Goal: Navigation & Orientation: Find specific page/section

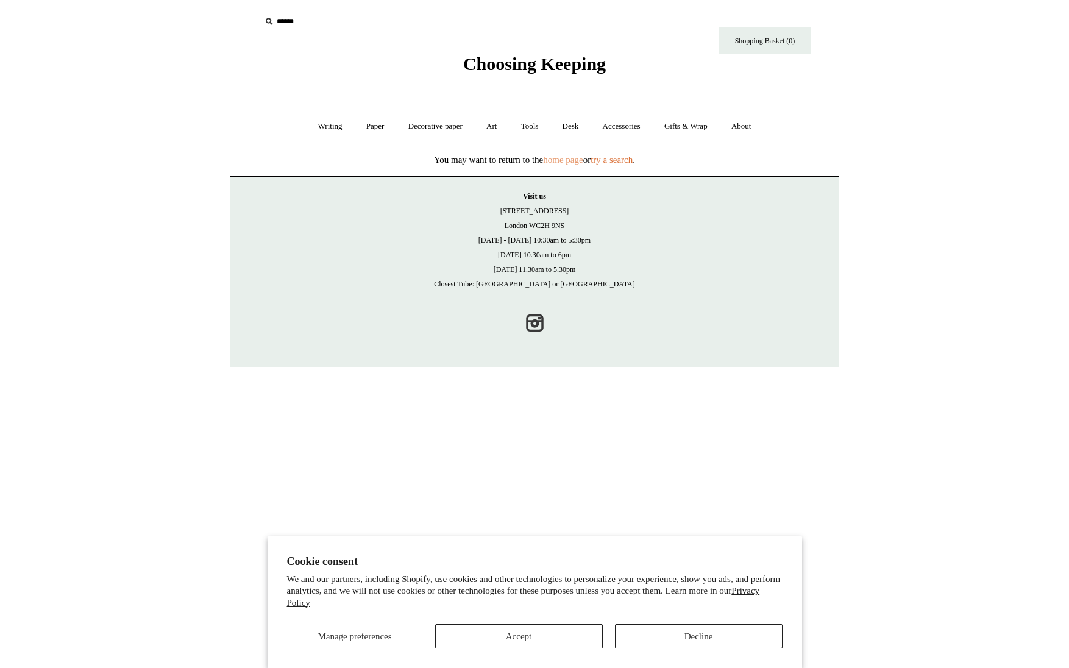
click at [567, 160] on link "home page" at bounding box center [563, 160] width 40 height 10
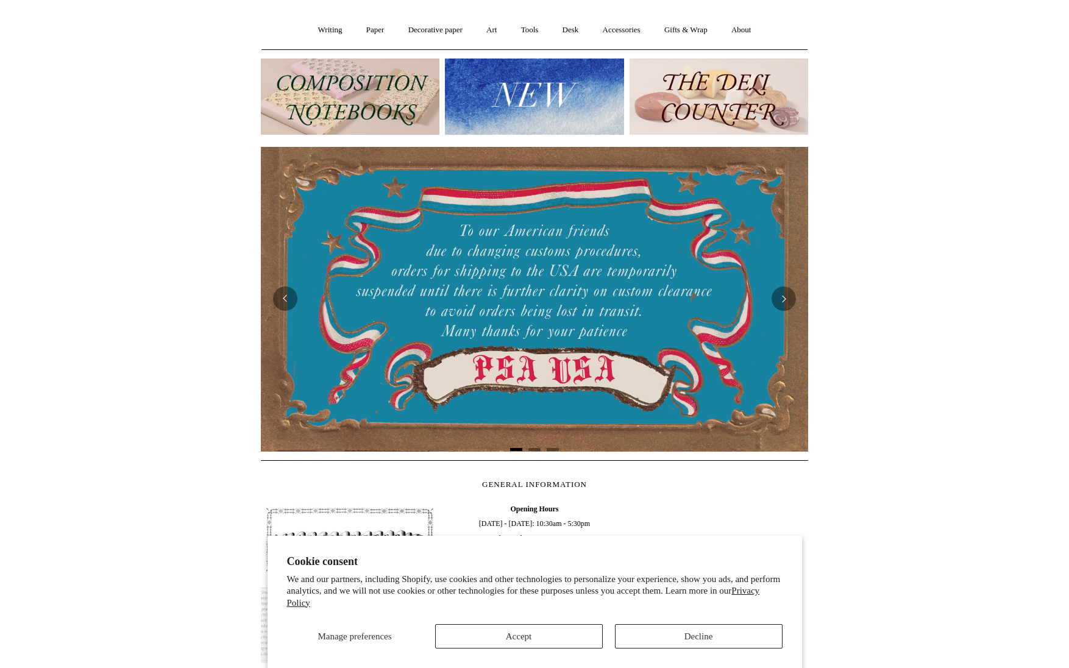
scroll to position [105, 0]
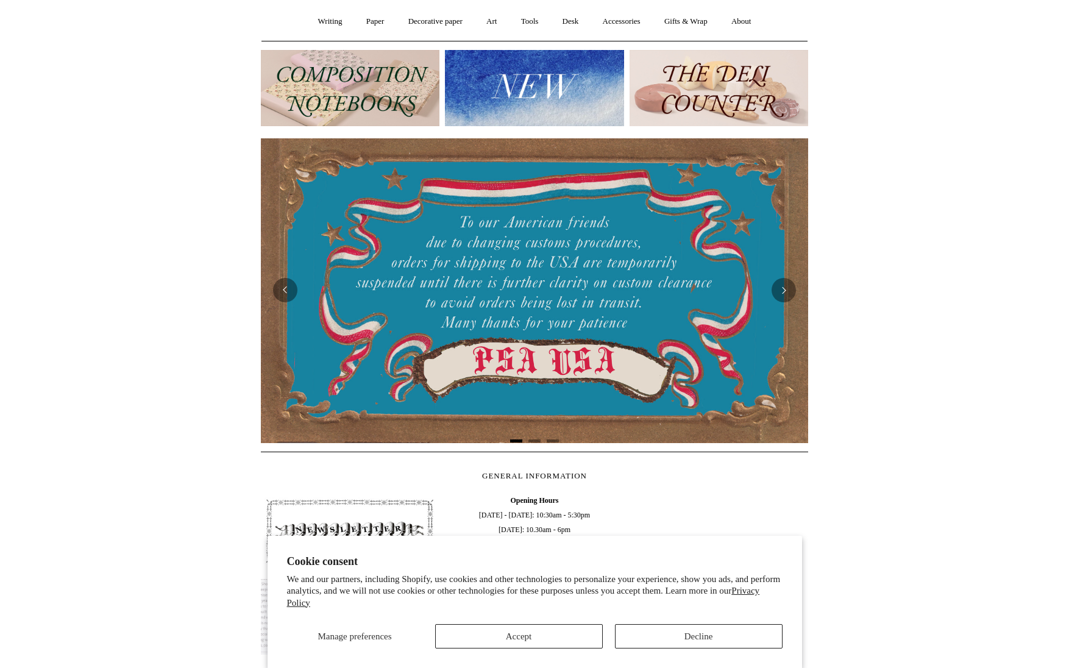
click at [512, 631] on button "Accept" at bounding box center [519, 636] width 168 height 24
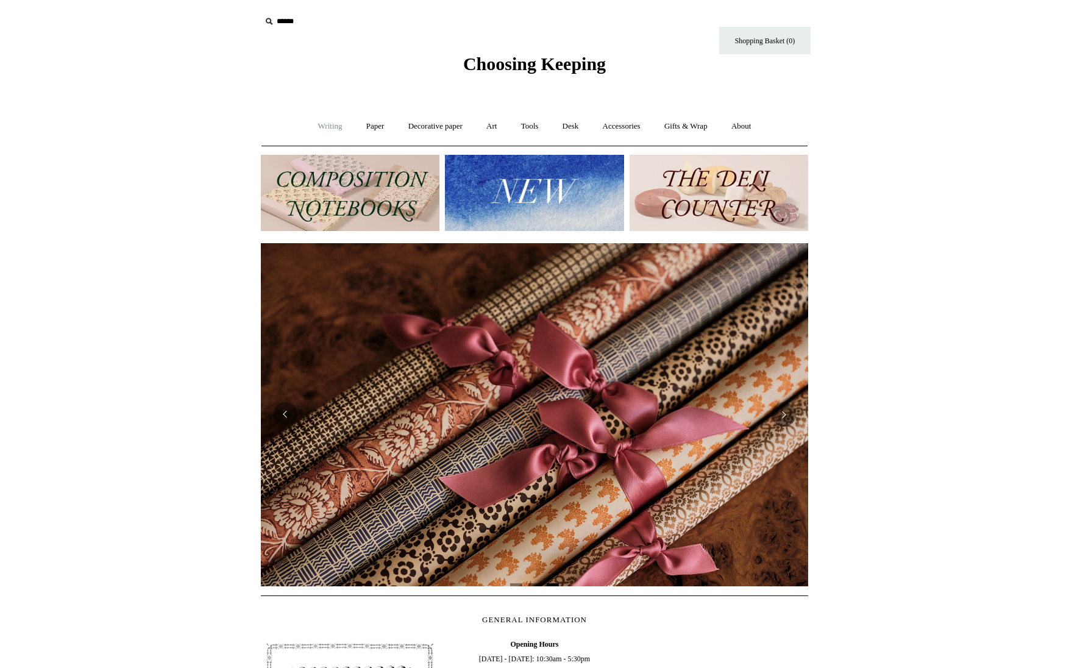
scroll to position [0, 1094]
click at [317, 126] on link "Writing +" at bounding box center [330, 126] width 46 height 32
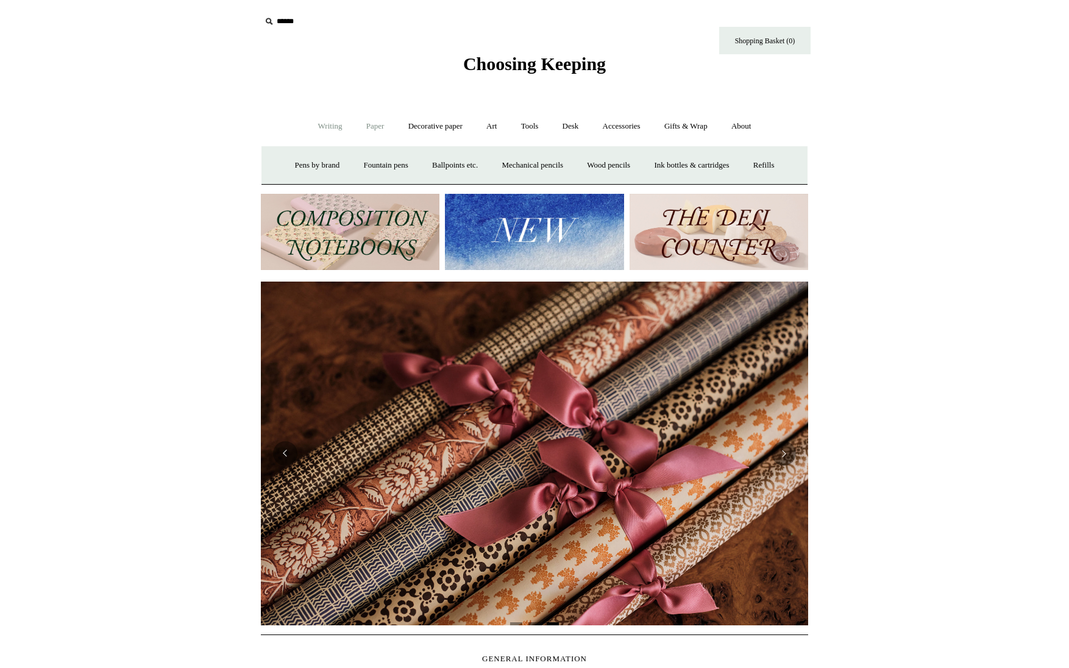
click at [364, 126] on link "Paper +" at bounding box center [375, 126] width 40 height 32
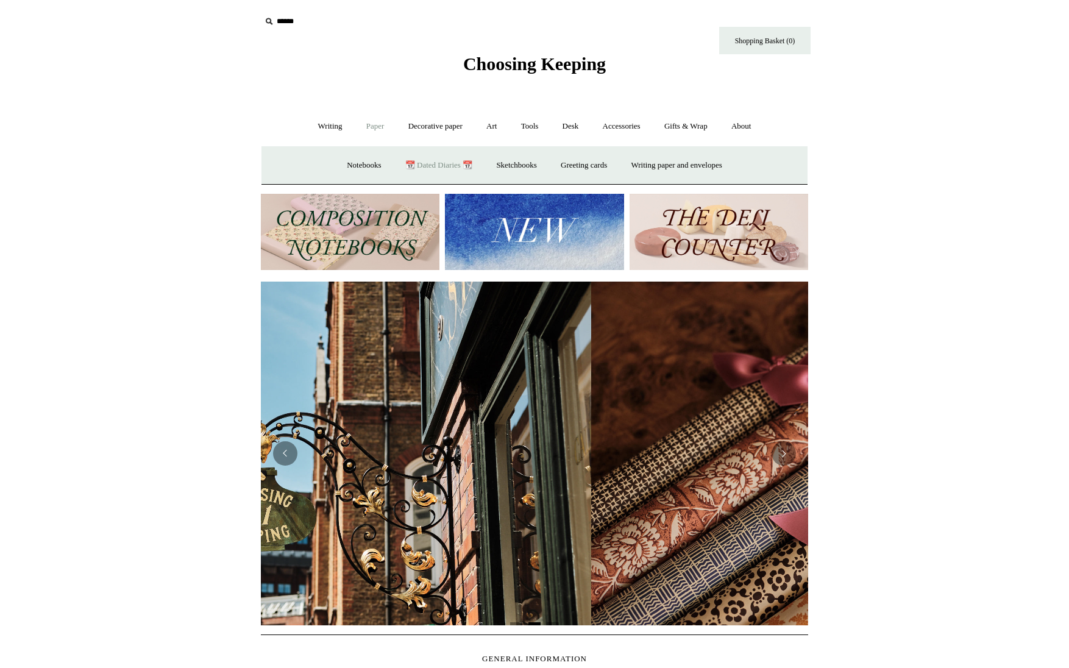
click at [423, 163] on link "📆 Dated Diaries 📆" at bounding box center [438, 165] width 89 height 32
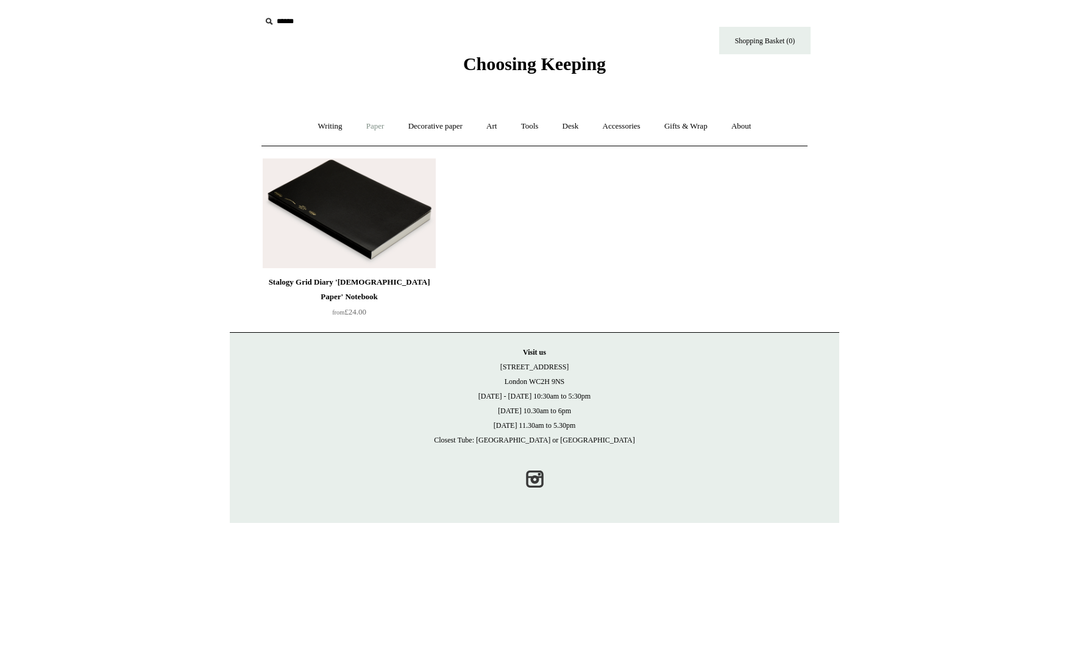
click at [368, 126] on link "Paper +" at bounding box center [375, 126] width 40 height 32
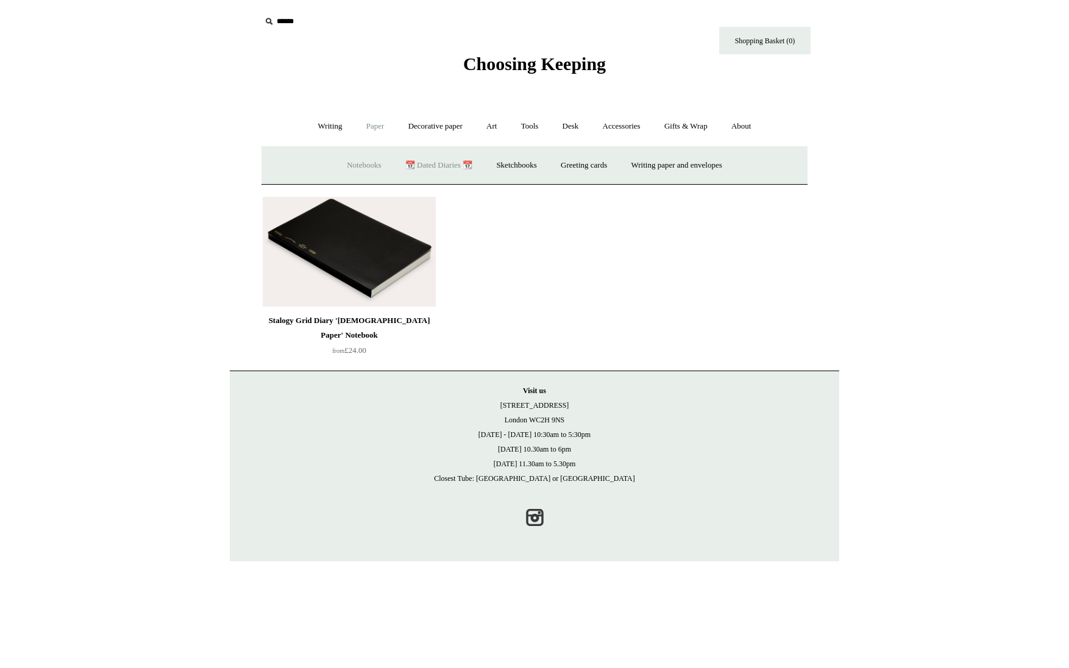
click at [355, 163] on link "Notebooks +" at bounding box center [364, 165] width 56 height 32
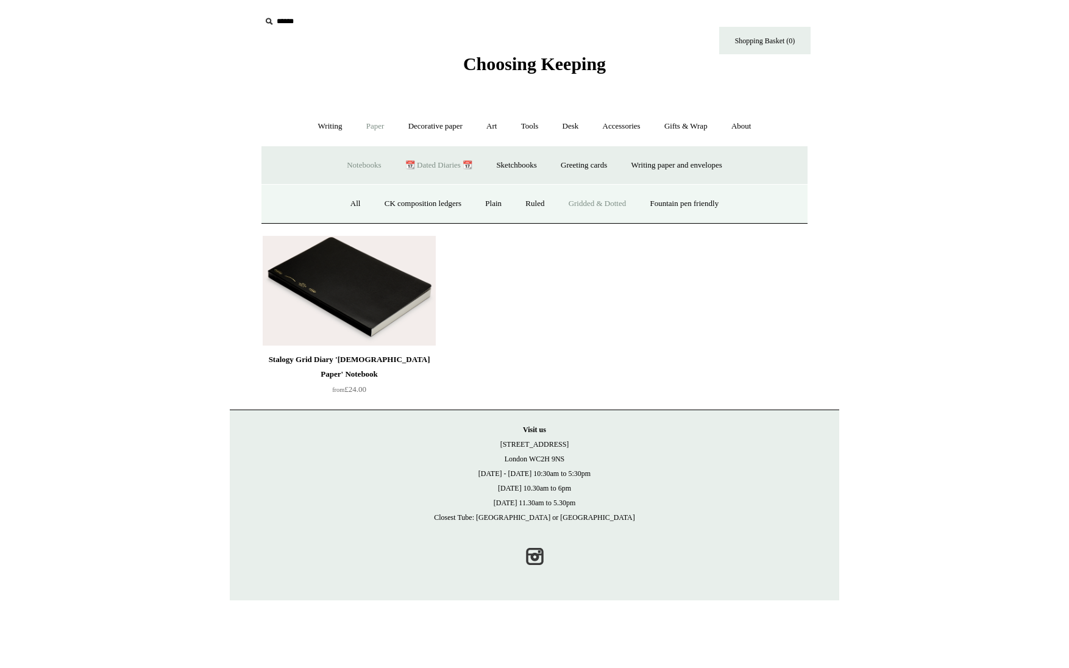
click at [608, 203] on link "Gridded & Dotted" at bounding box center [598, 204] width 80 height 32
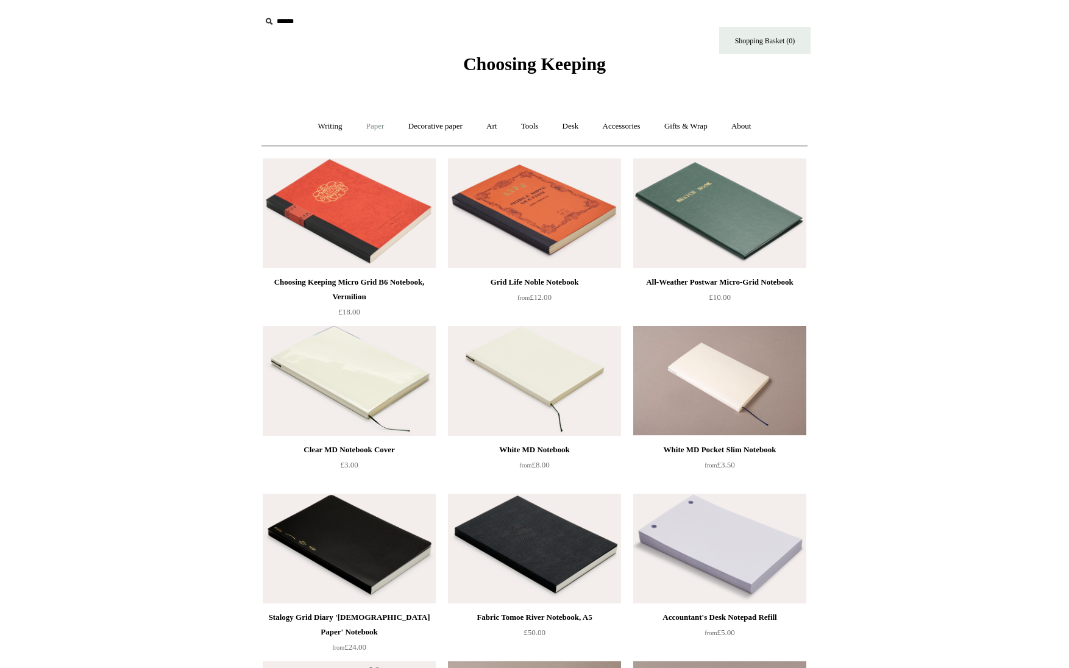
click at [366, 126] on link "Paper +" at bounding box center [375, 126] width 40 height 32
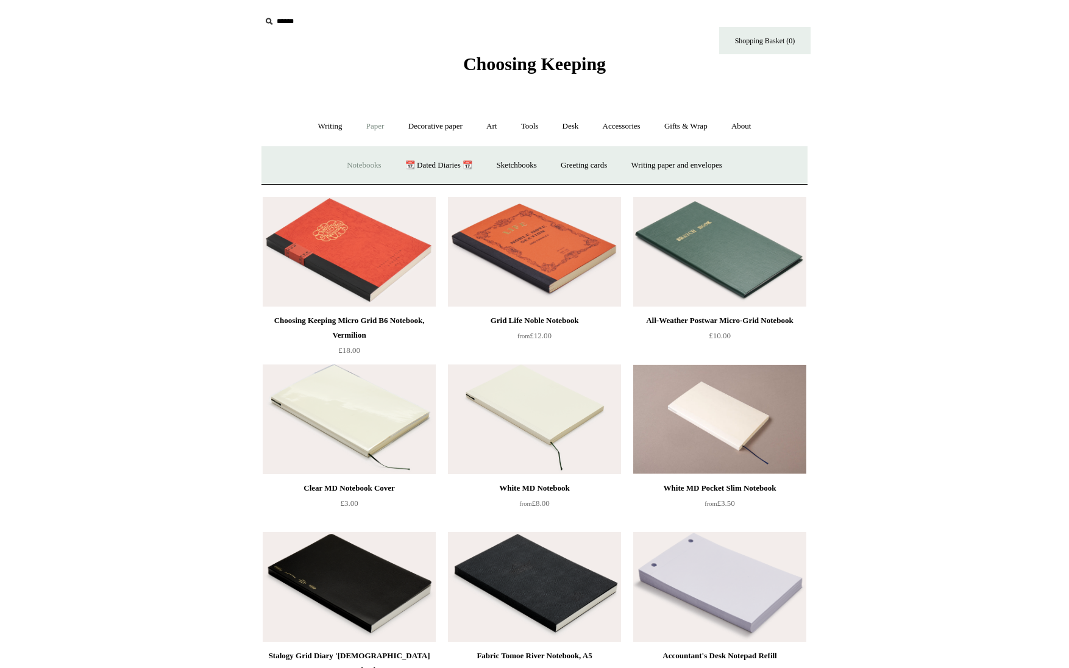
click at [356, 165] on link "Notebooks +" at bounding box center [364, 165] width 56 height 32
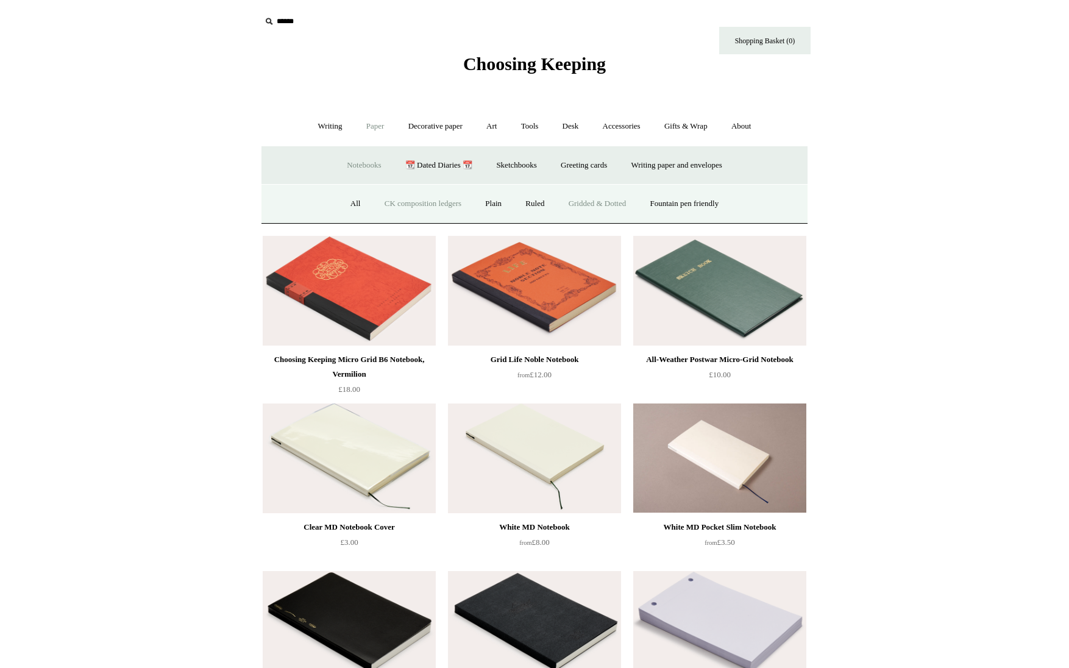
click at [408, 201] on link "CK composition ledgers" at bounding box center [423, 204] width 99 height 32
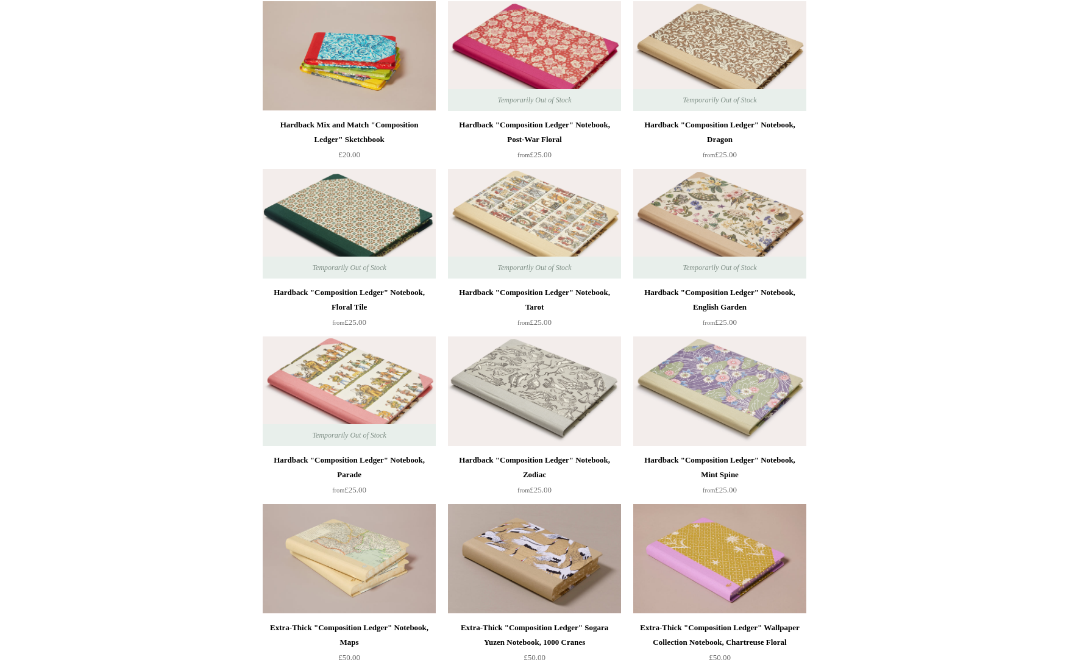
scroll to position [167, 0]
